Goal: Information Seeking & Learning: Learn about a topic

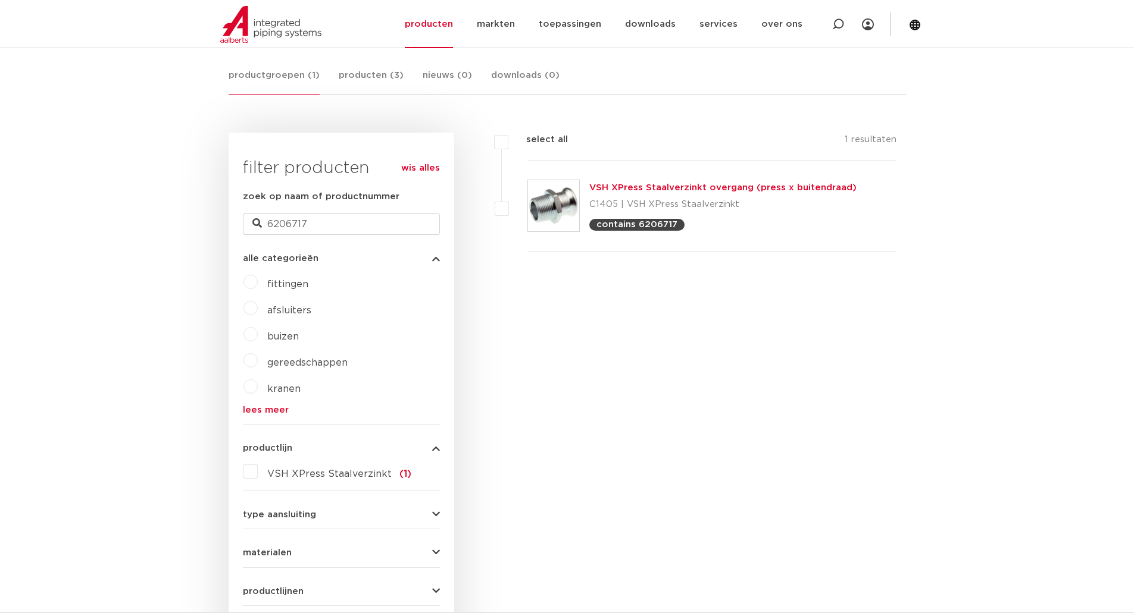
click at [642, 221] on p "contains 6206717" at bounding box center [636, 224] width 81 height 9
click at [648, 181] on div "VSH XPress Staalverzinkt overgang (press x buitendraad) C1405 | VSH XPress Staa…" at bounding box center [722, 206] width 267 height 50
click at [643, 189] on link "VSH XPress Staalverzinkt overgang (press x buitendraad)" at bounding box center [722, 187] width 267 height 9
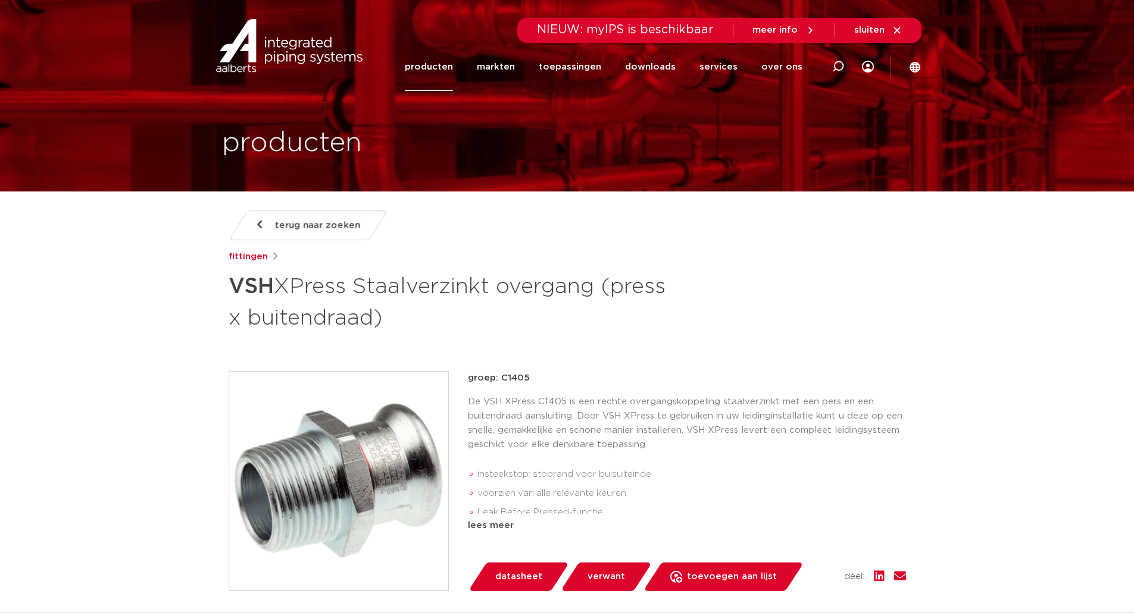
click at [428, 63] on link "producten" at bounding box center [429, 67] width 48 height 48
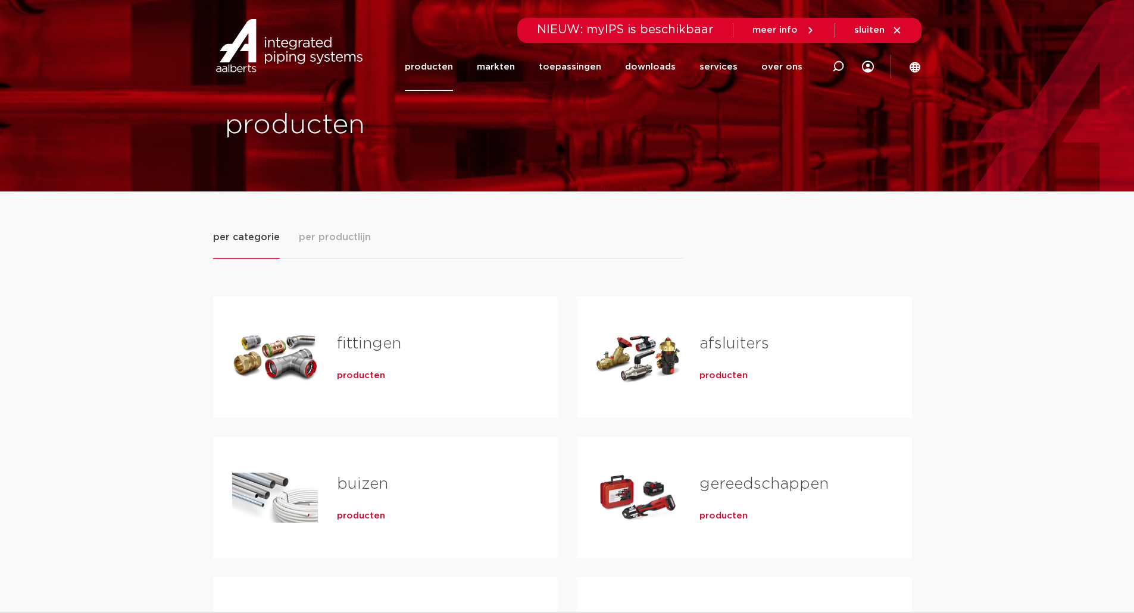
click at [348, 236] on span "per productlijn" at bounding box center [335, 237] width 72 height 14
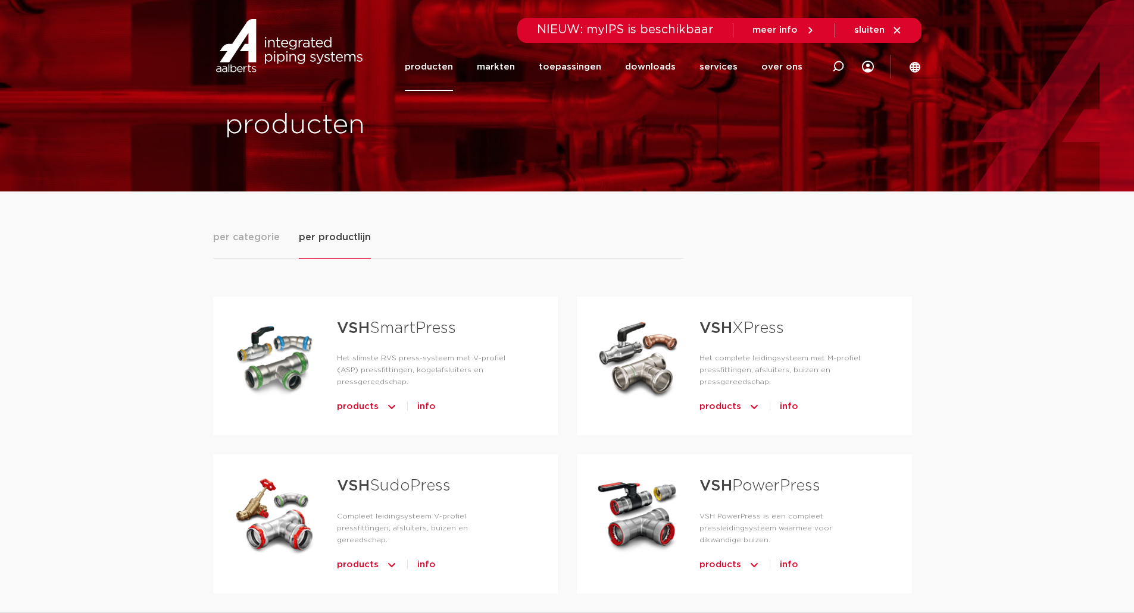
click at [753, 327] on link "VSH XPress" at bounding box center [741, 328] width 84 height 15
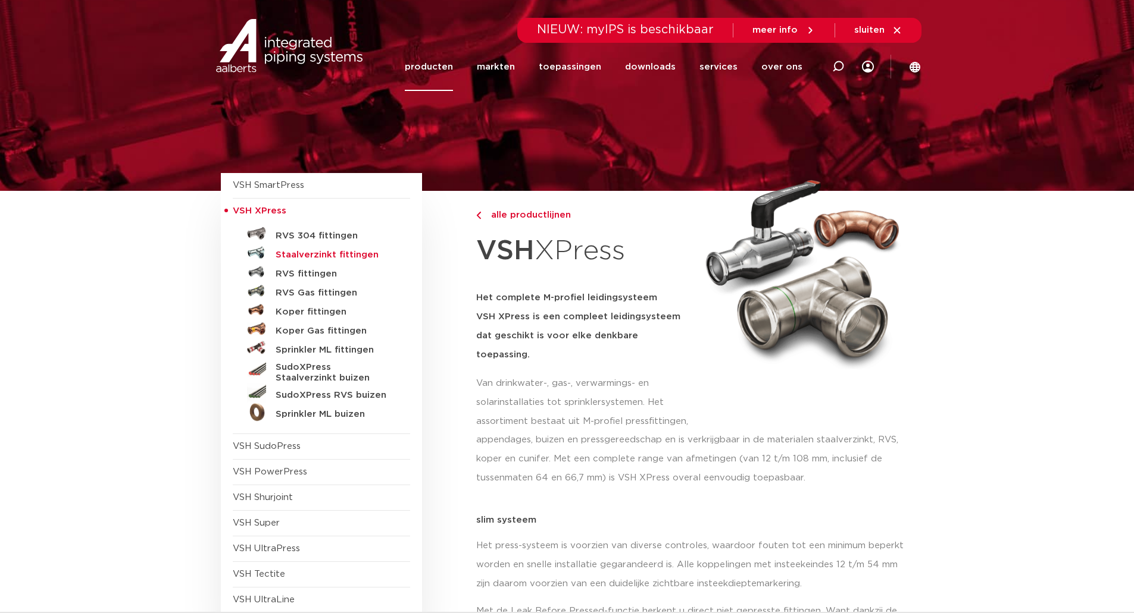
click at [333, 255] on h5 "Staalverzinkt fittingen" at bounding box center [335, 255] width 118 height 11
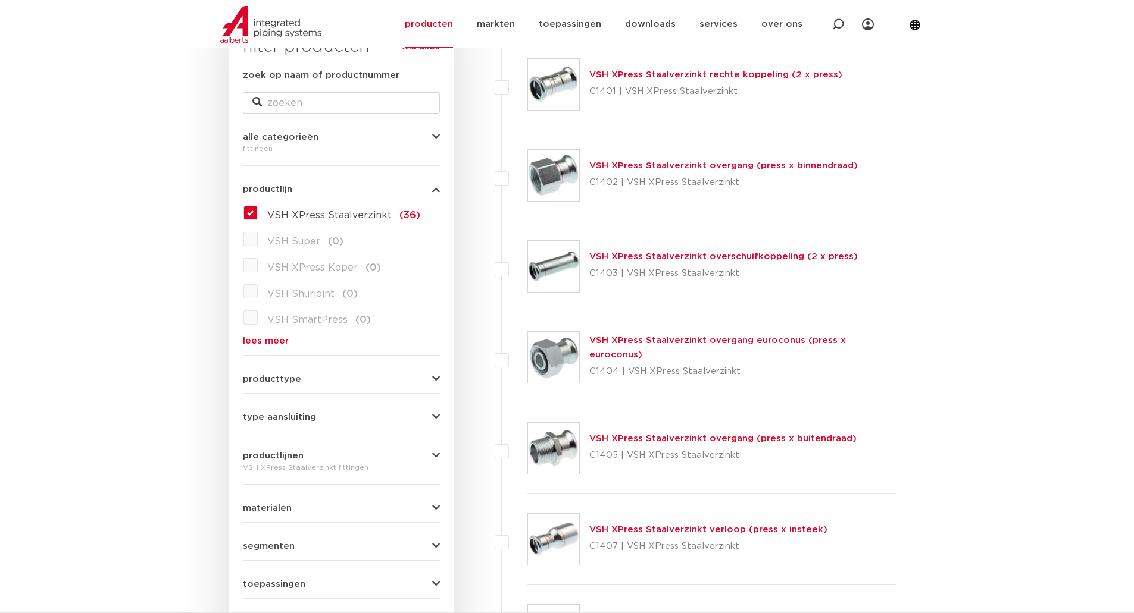
click at [633, 164] on link "VSH XPress Staalverzinkt overgang (press x binnendraad)" at bounding box center [723, 165] width 268 height 9
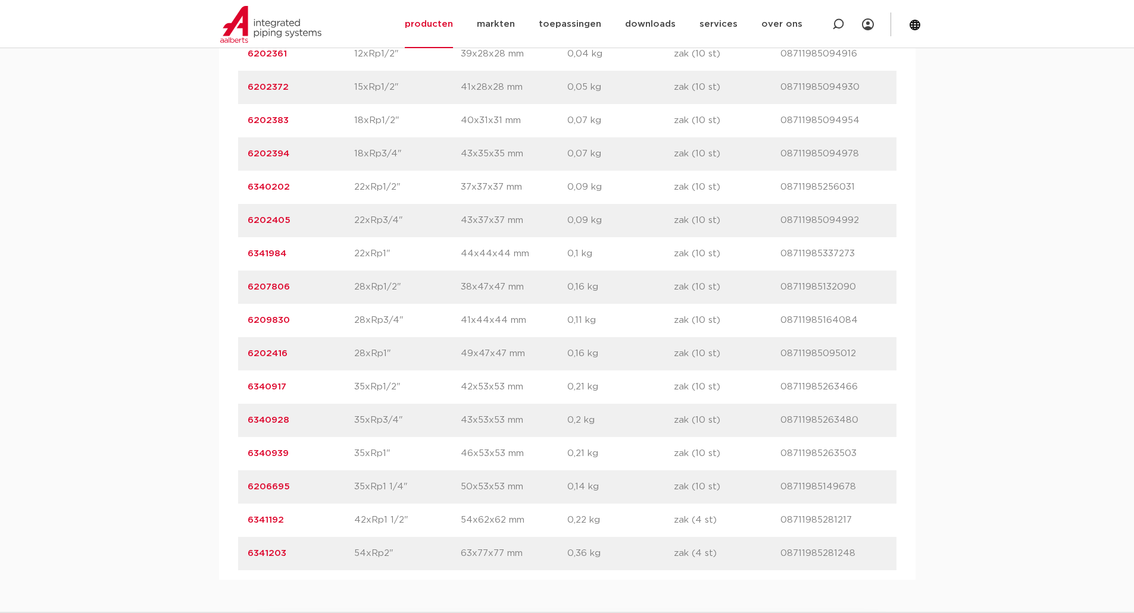
scroll to position [873, 0]
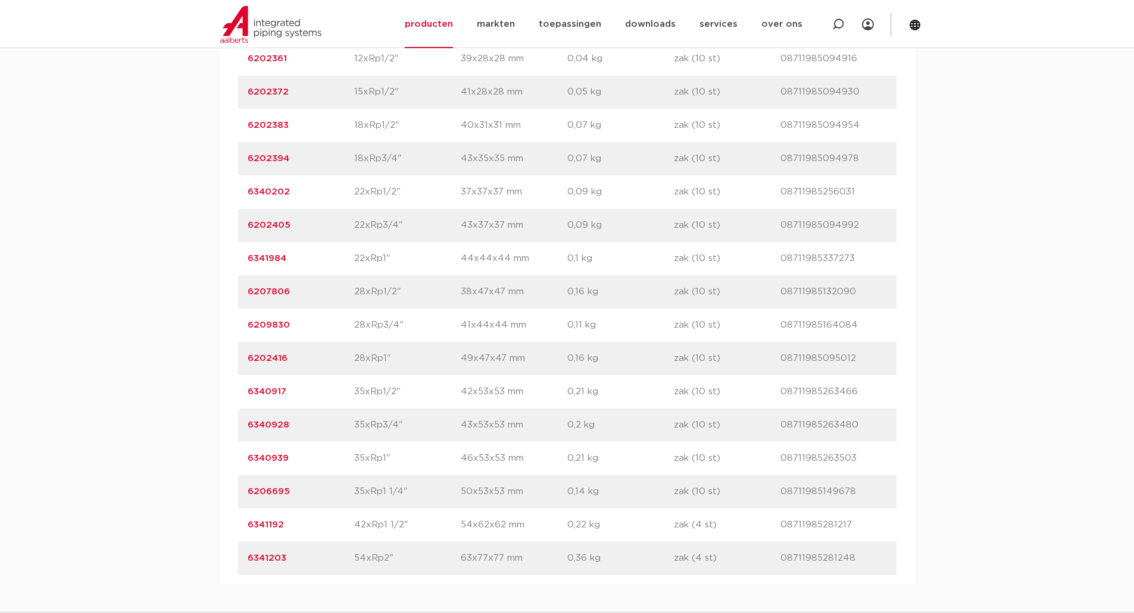
click at [290, 225] on p "6202405" at bounding box center [301, 225] width 107 height 14
